Goal: Find specific page/section: Find specific page/section

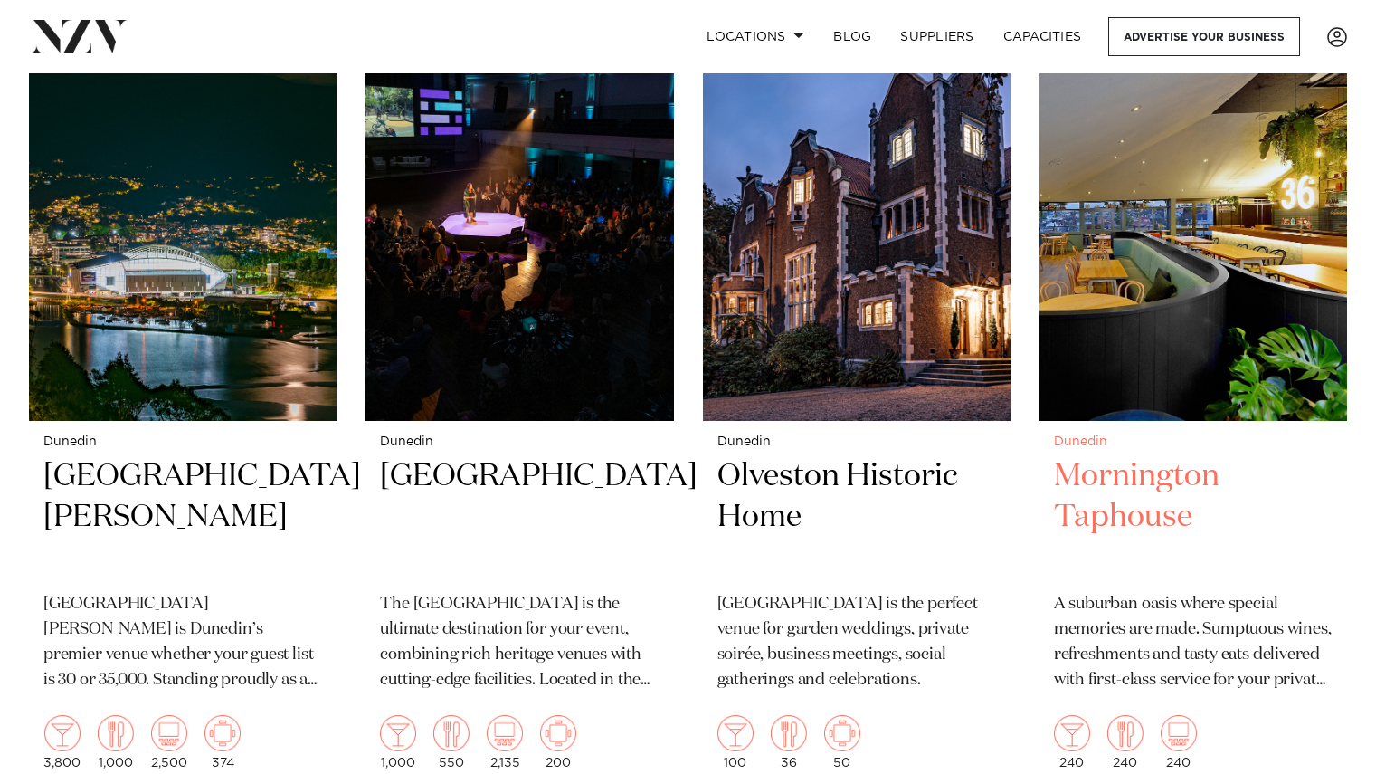
scroll to position [765, 0]
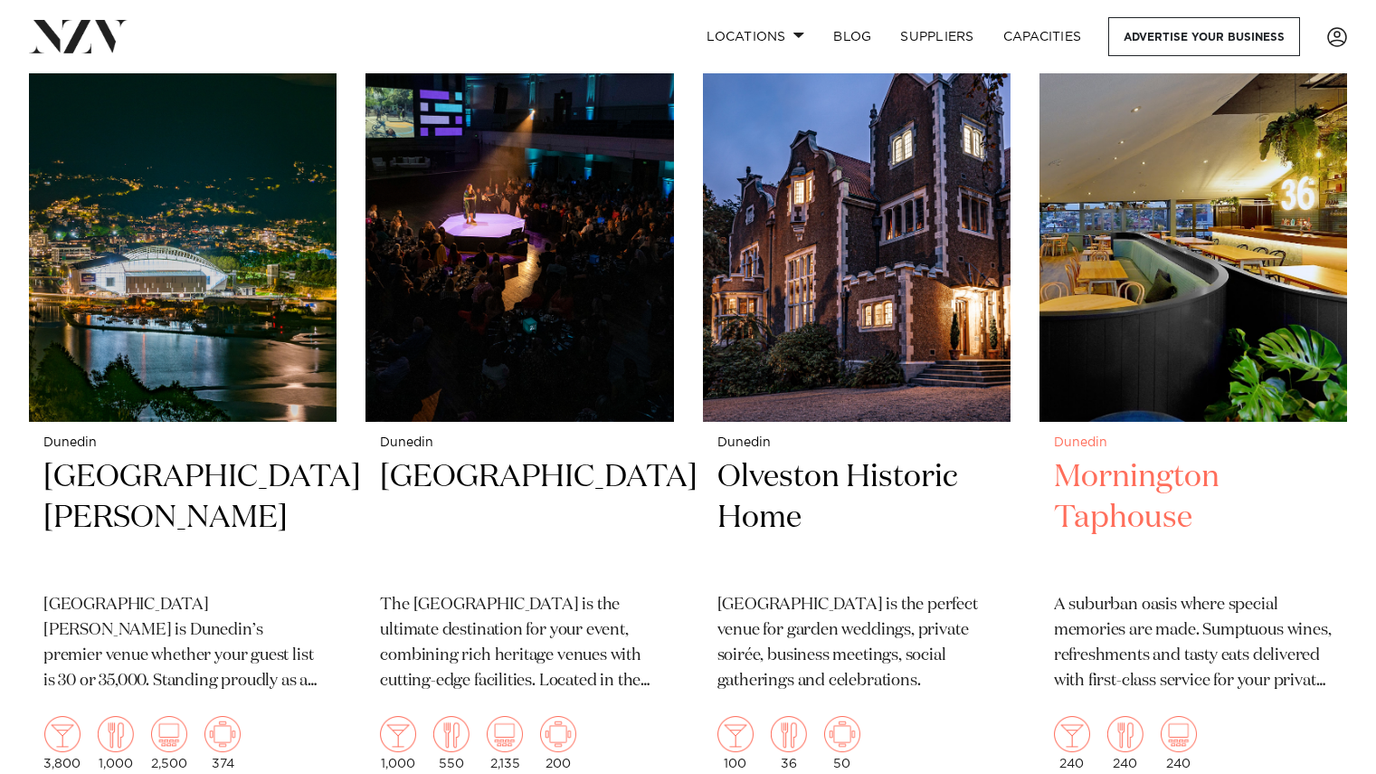
click at [1115, 422] on div "Dunedin Mornington Taphouse A suburban oasis where special memories are made. S…" at bounding box center [1194, 603] width 308 height 363
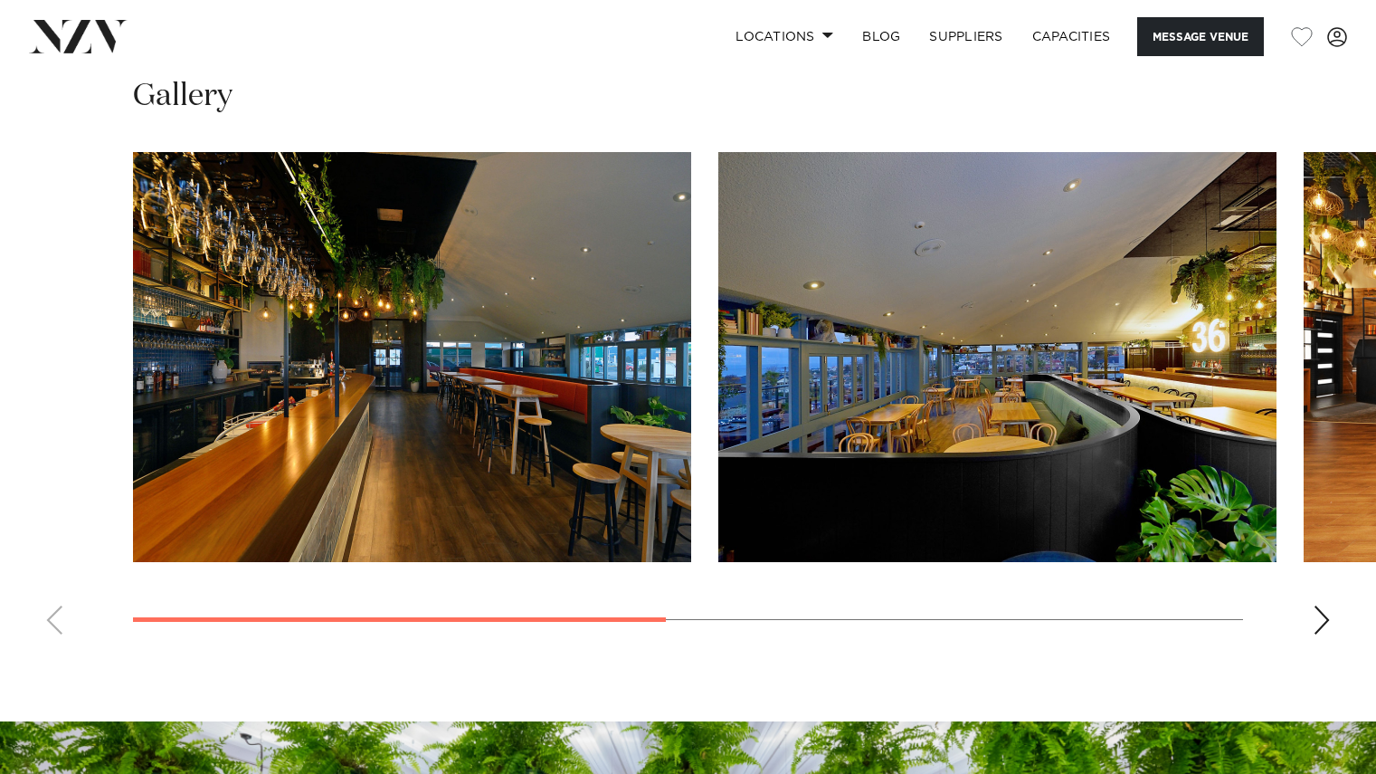
scroll to position [1314, 0]
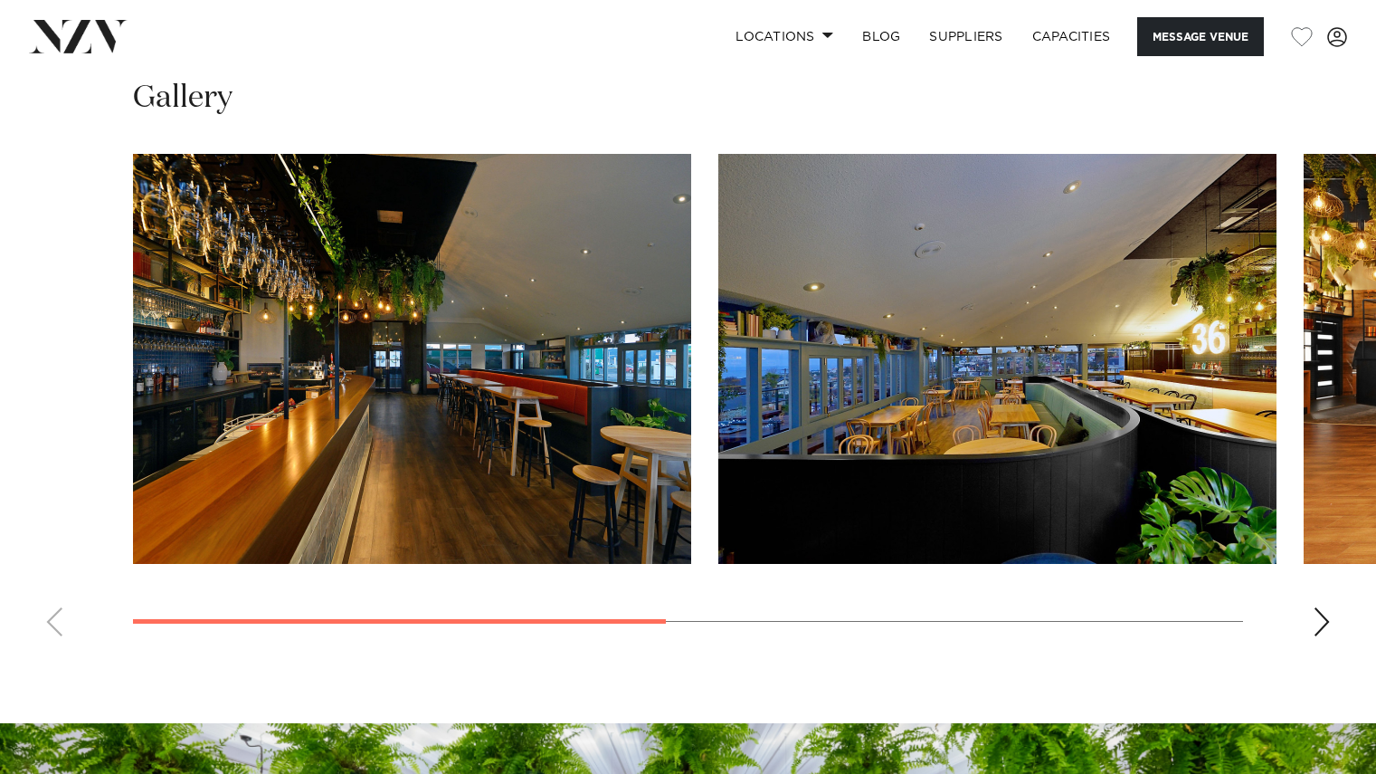
click at [1302, 650] on swiper-container at bounding box center [688, 402] width 1376 height 497
click at [1323, 636] on div "Next slide" at bounding box center [1322, 621] width 18 height 29
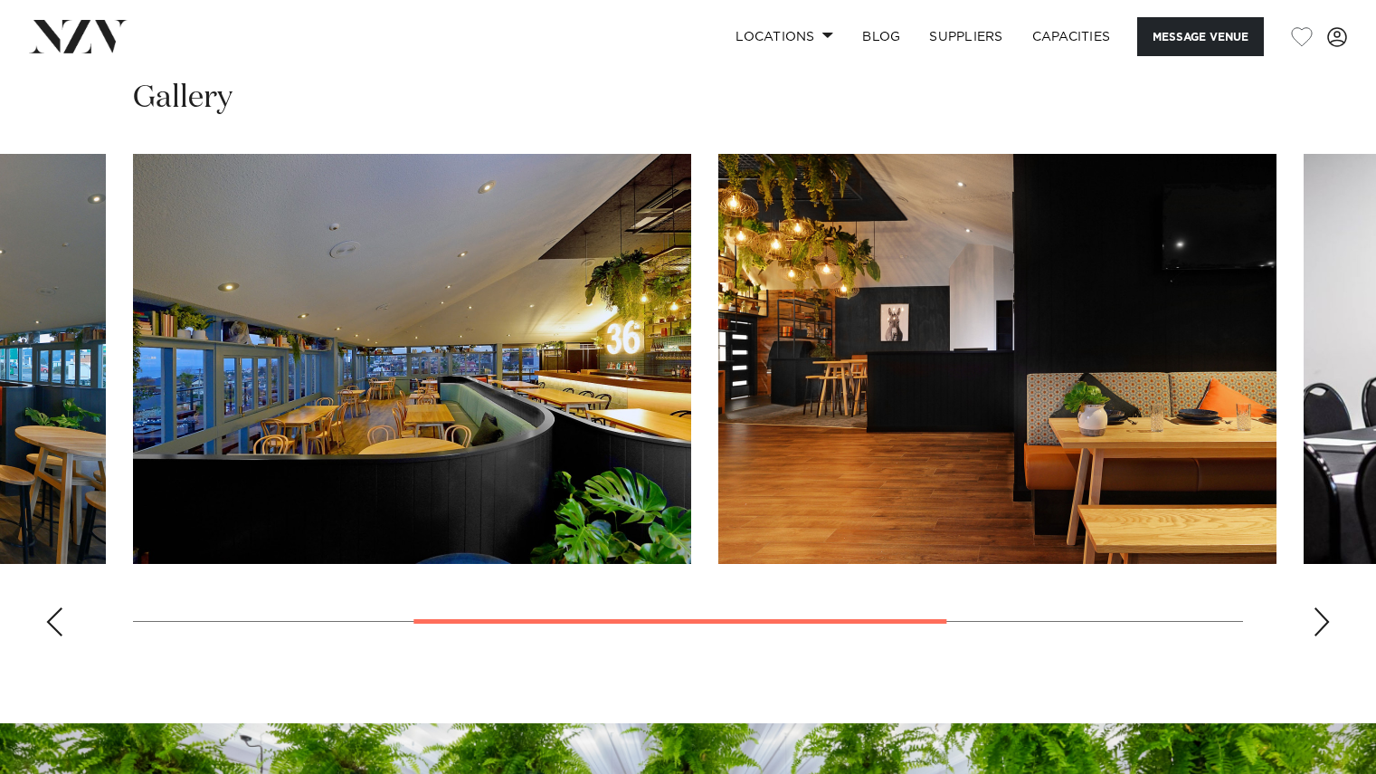
click at [1323, 636] on div "Next slide" at bounding box center [1322, 621] width 18 height 29
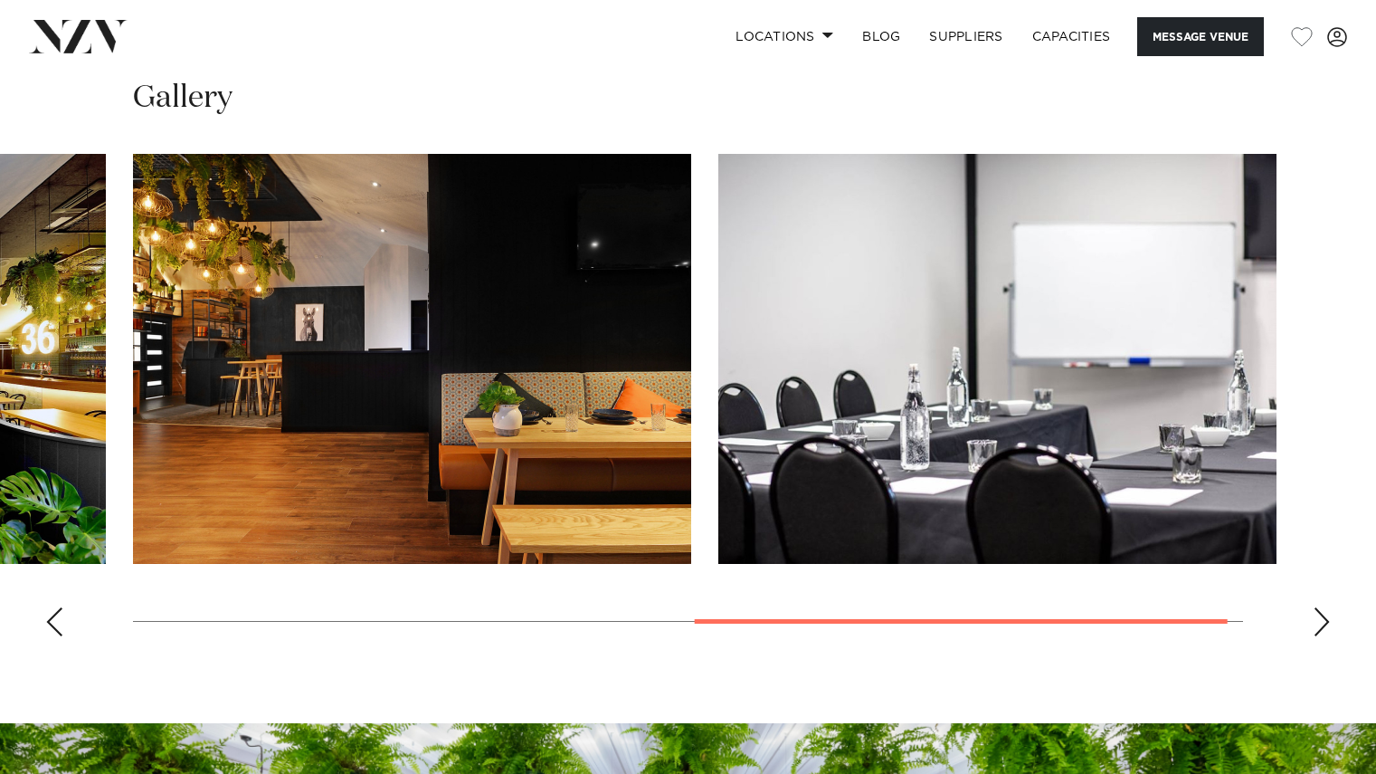
click at [1323, 636] on div "Next slide" at bounding box center [1322, 621] width 18 height 29
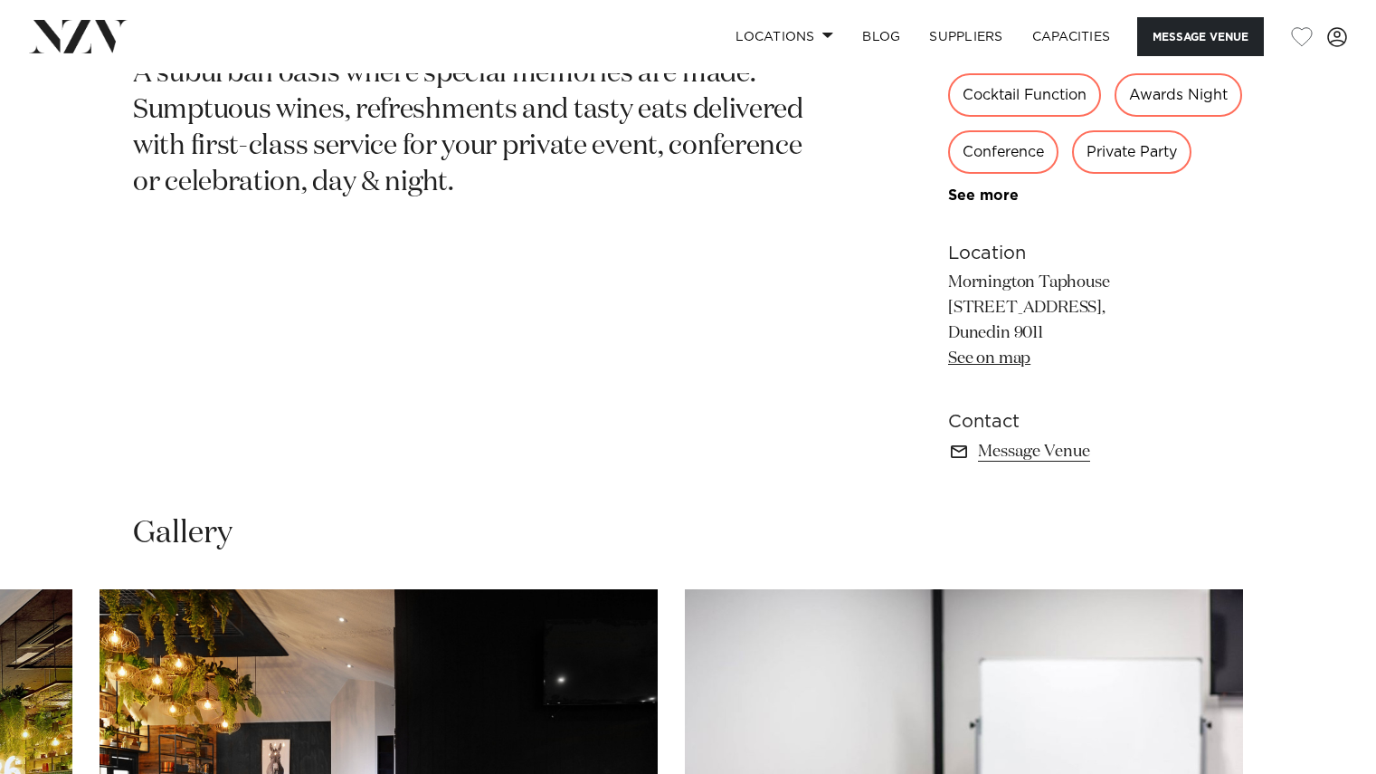
scroll to position [0, 0]
